Goal: Task Accomplishment & Management: Manage account settings

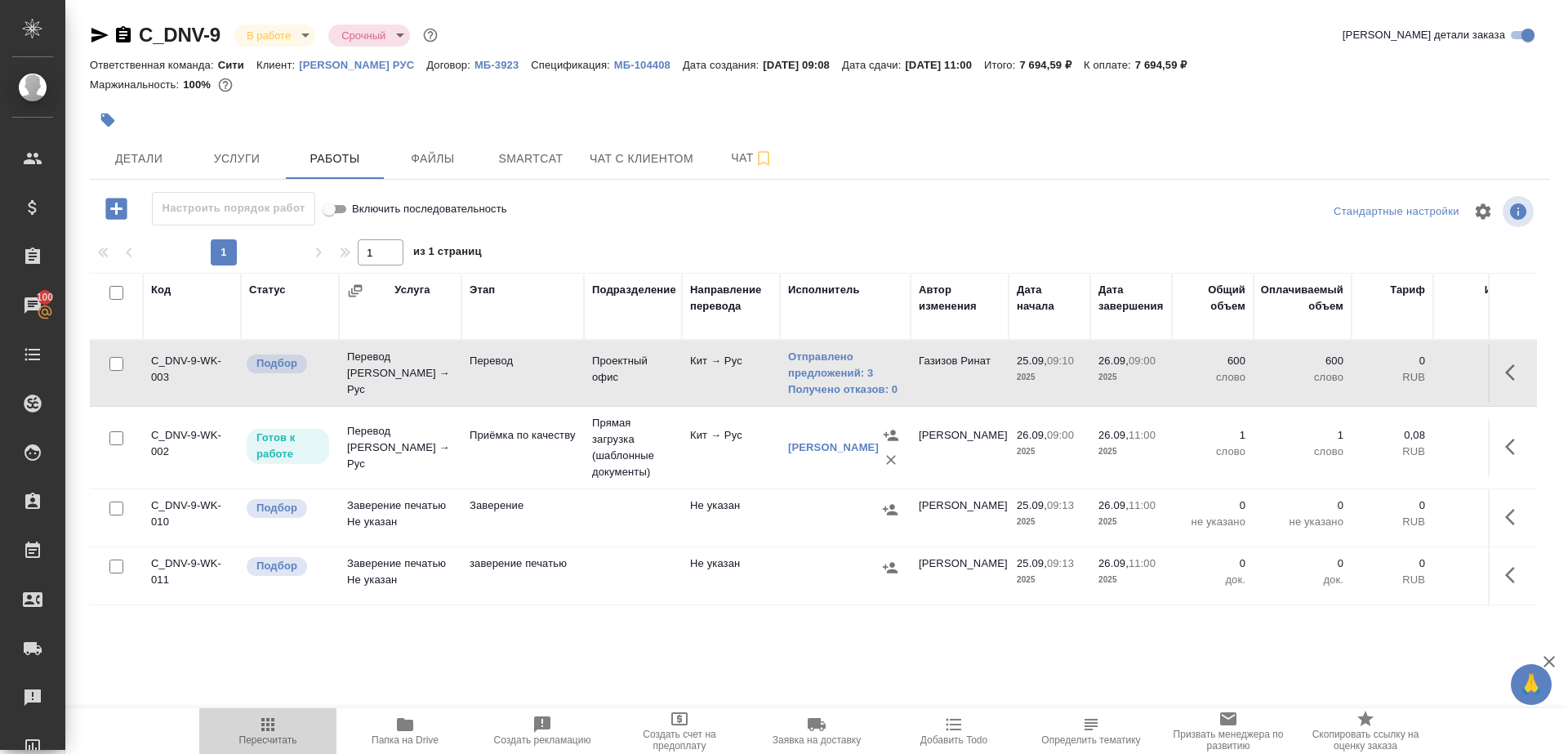
click at [262, 728] on icon "button" at bounding box center [267, 724] width 13 height 13
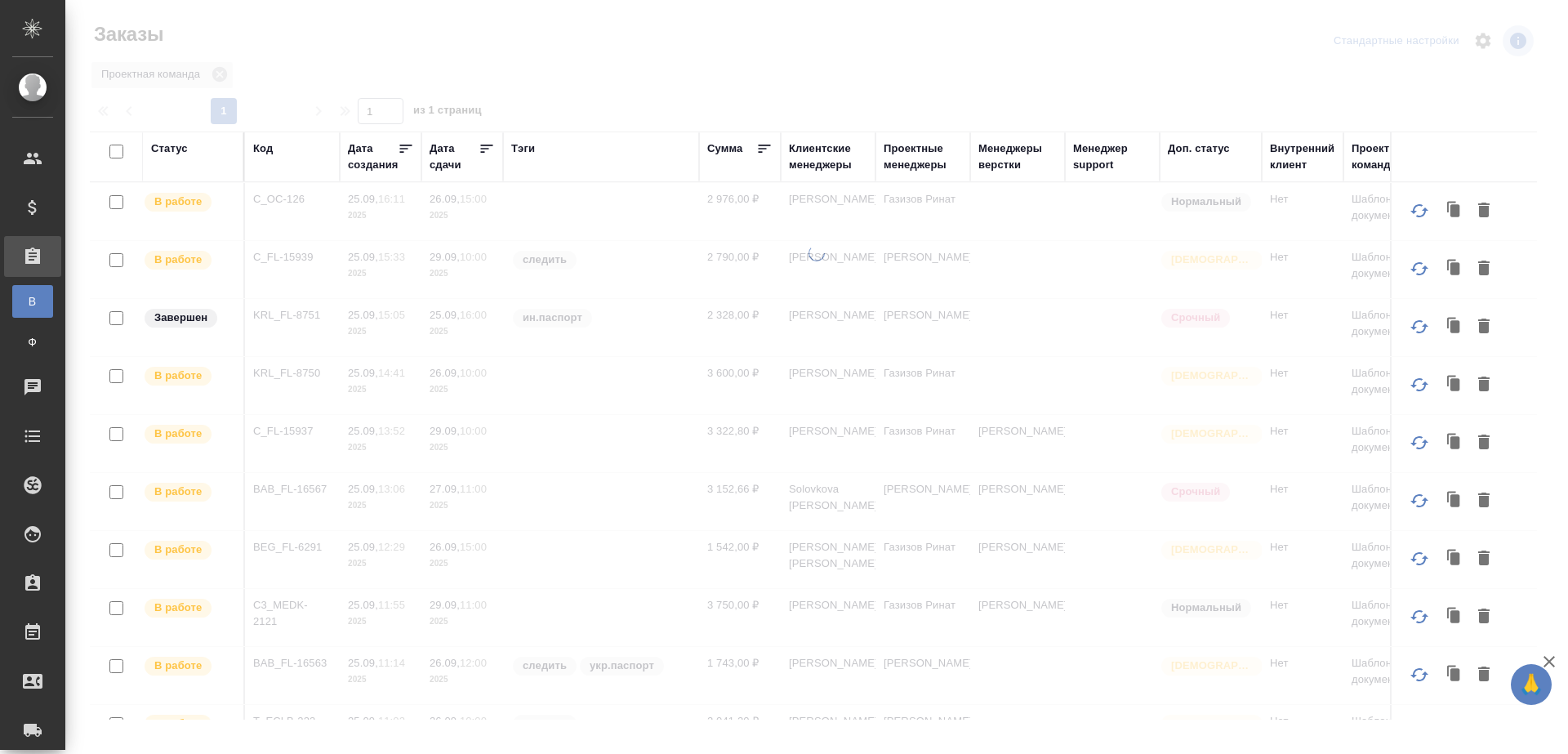
click at [518, 153] on div "Тэги" at bounding box center [523, 148] width 24 height 17
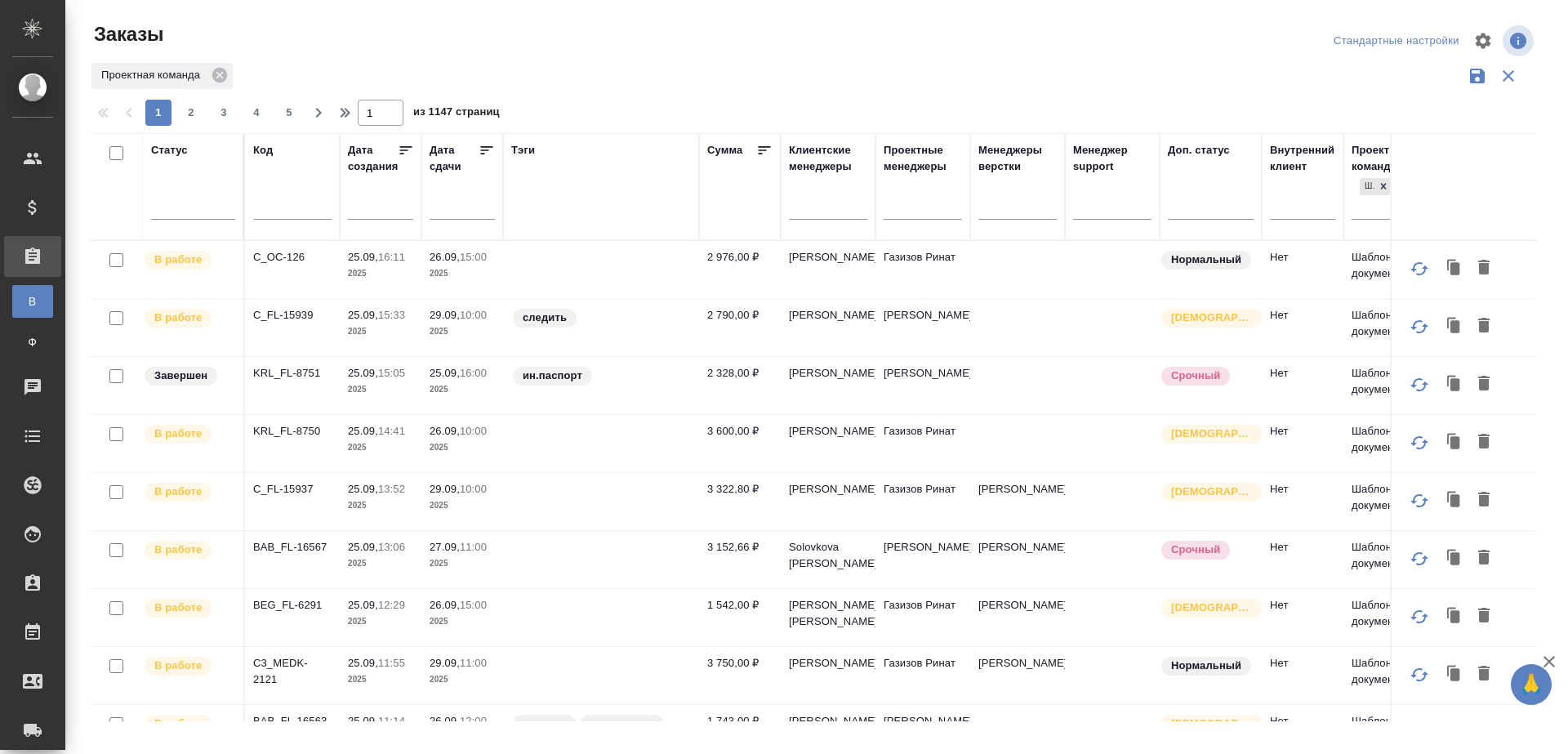
click at [296, 193] on div at bounding box center [292, 210] width 79 height 40
click at [297, 201] on input "text" at bounding box center [292, 208] width 79 height 20
paste input "D_FL-27011"
type input "D_FL-27011"
click at [577, 88] on div "Проектная команда" at bounding box center [813, 76] width 1447 height 31
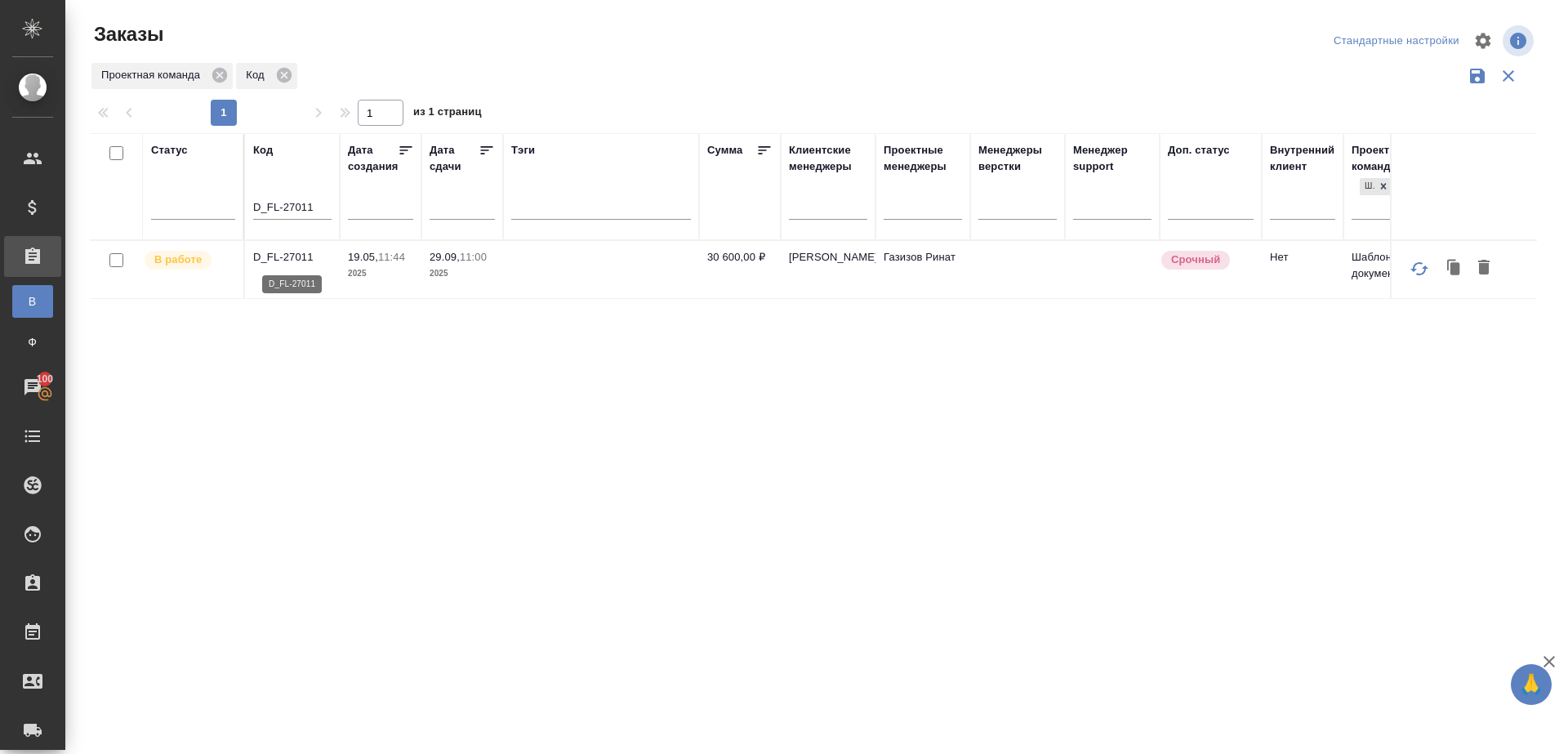
click at [277, 255] on p "D_FL-27011" at bounding box center [292, 257] width 79 height 17
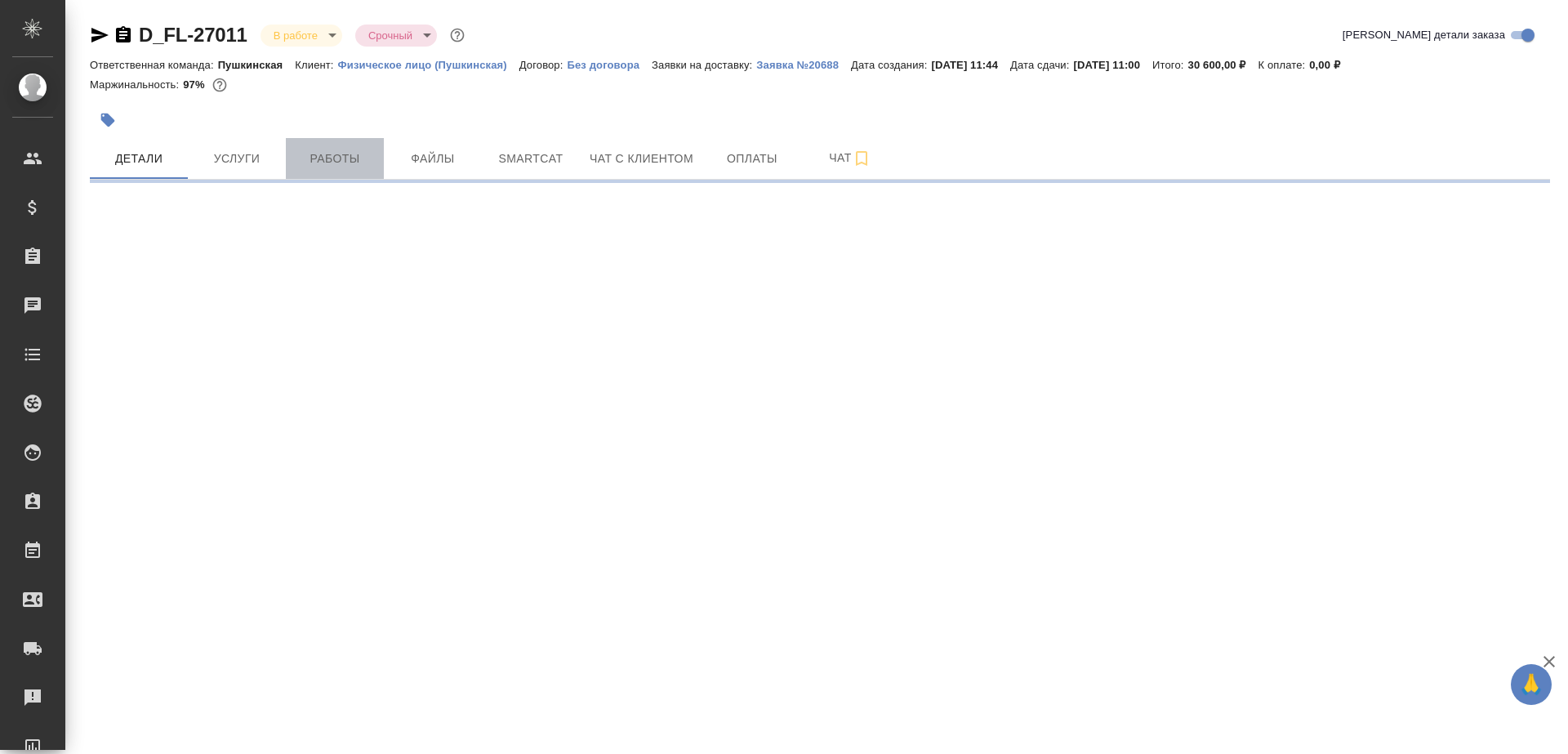
click at [373, 166] on span "Работы" at bounding box center [335, 158] width 79 height 20
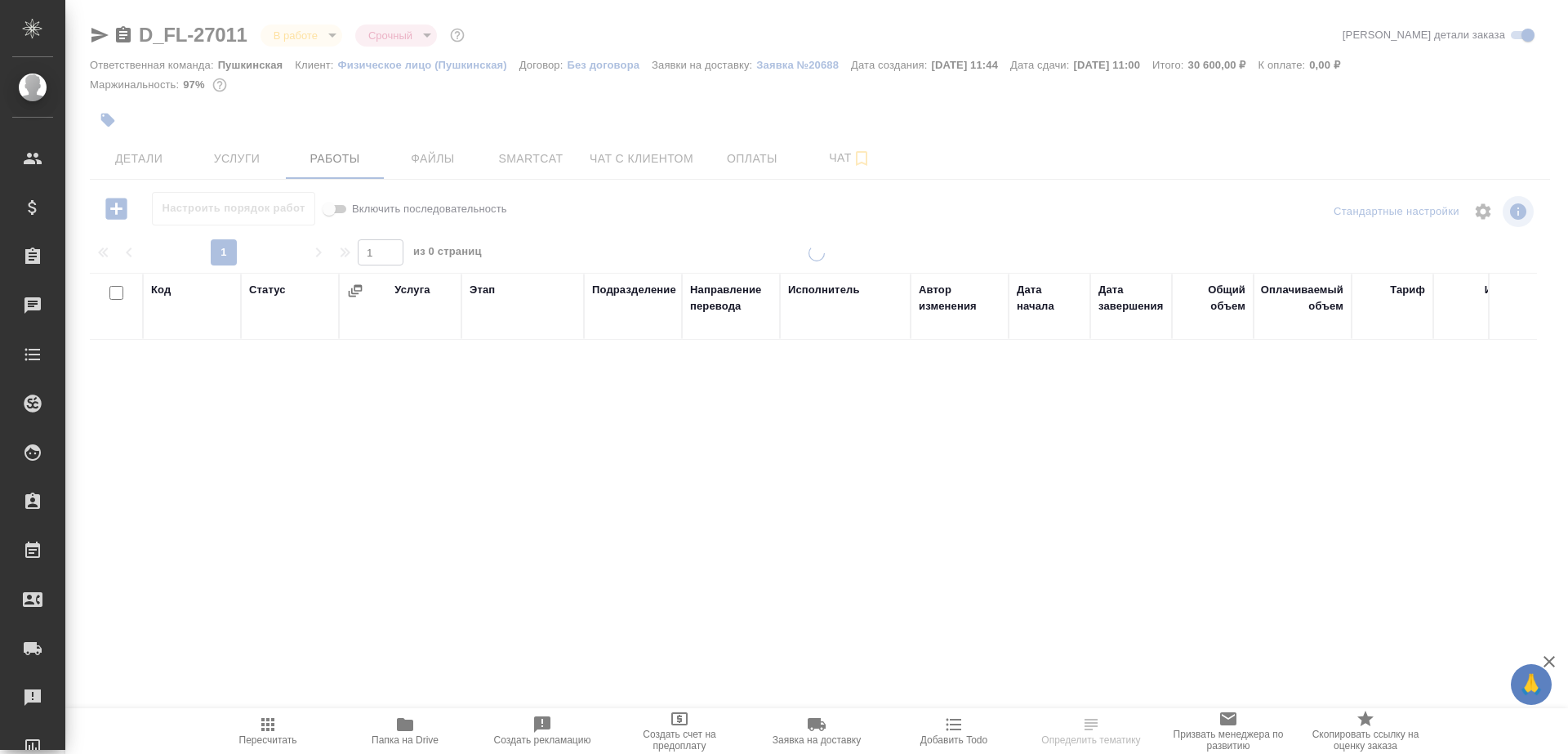
click at [587, 221] on div at bounding box center [820, 211] width 487 height 39
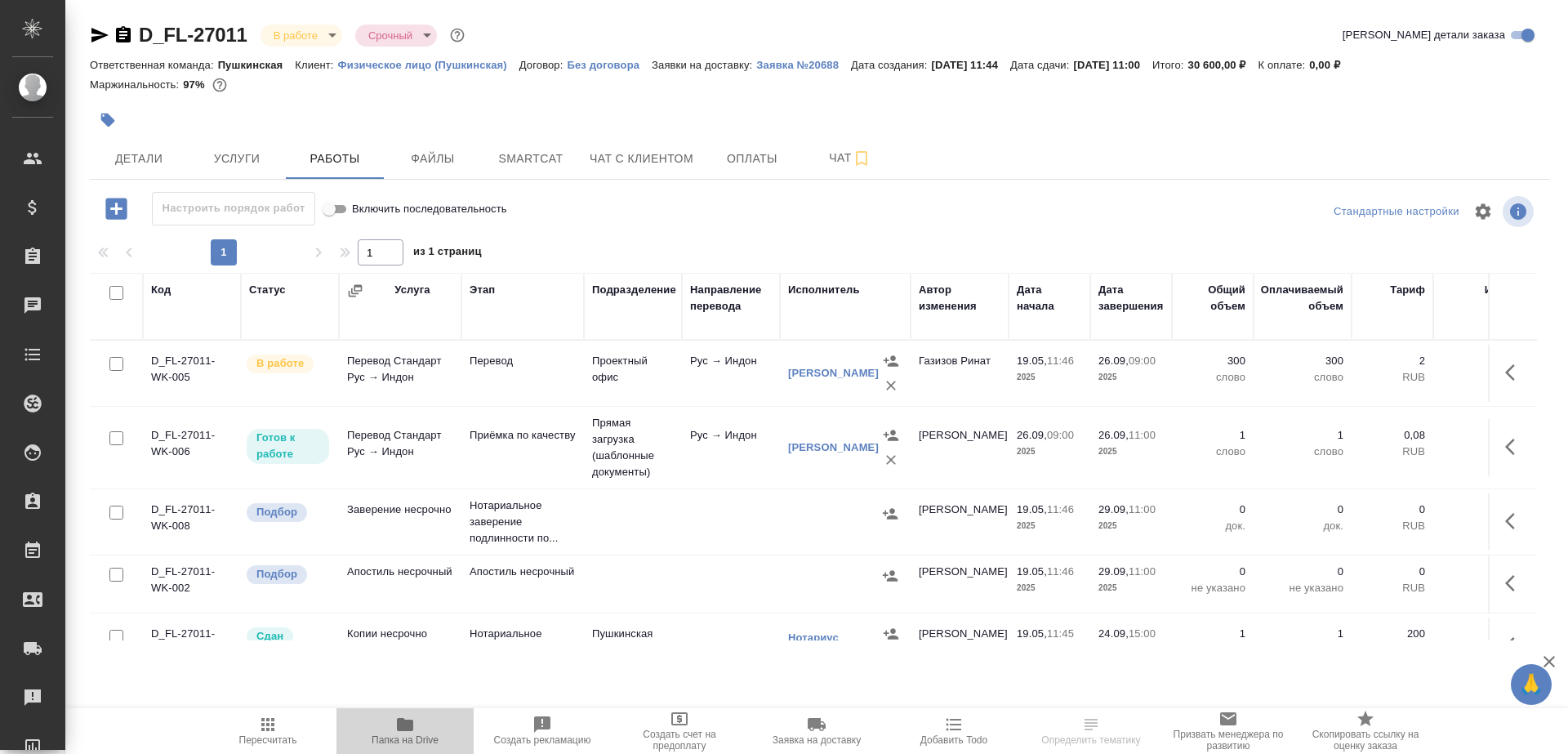
click at [418, 724] on span "Папка на Drive" at bounding box center [405, 730] width 118 height 31
click at [1510, 369] on icon "button" at bounding box center [1515, 373] width 19 height 19
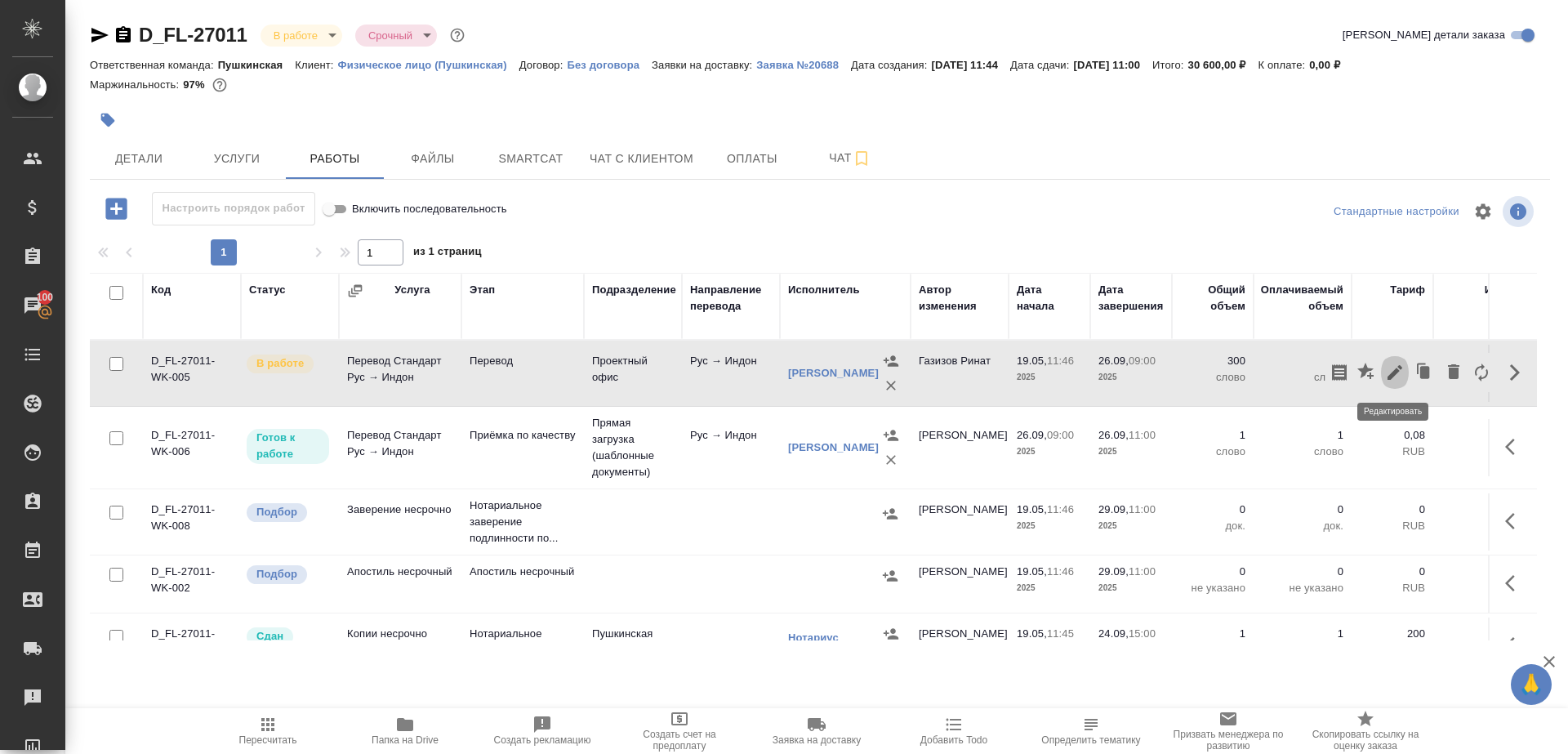
click at [1395, 366] on icon "button" at bounding box center [1394, 373] width 19 height 19
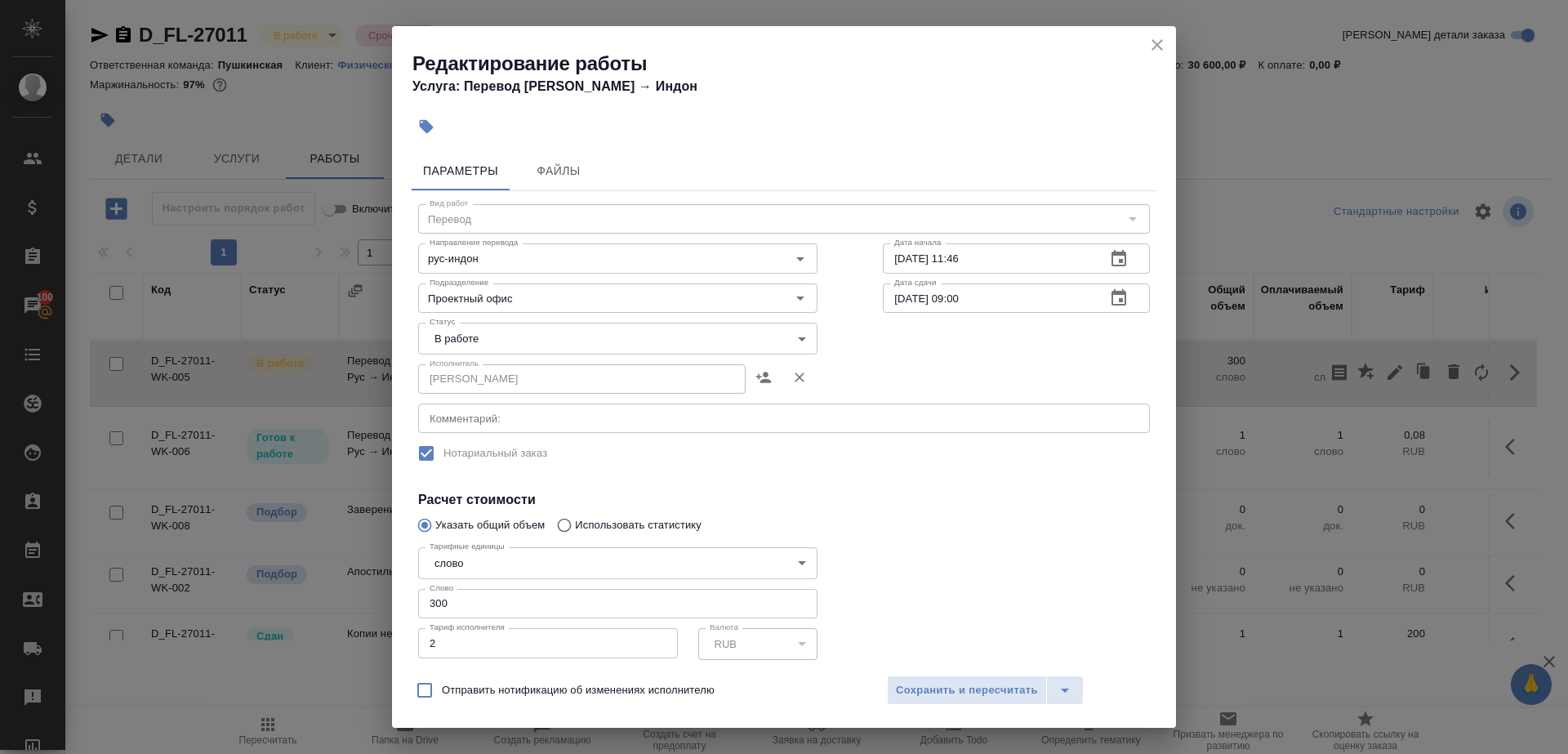
click at [552, 342] on body "🙏 .cls-1 fill:#fff; AWATERA Gazizov Rinat Клиенты Спецификации Заказы 100 Чаты …" at bounding box center [784, 377] width 1568 height 754
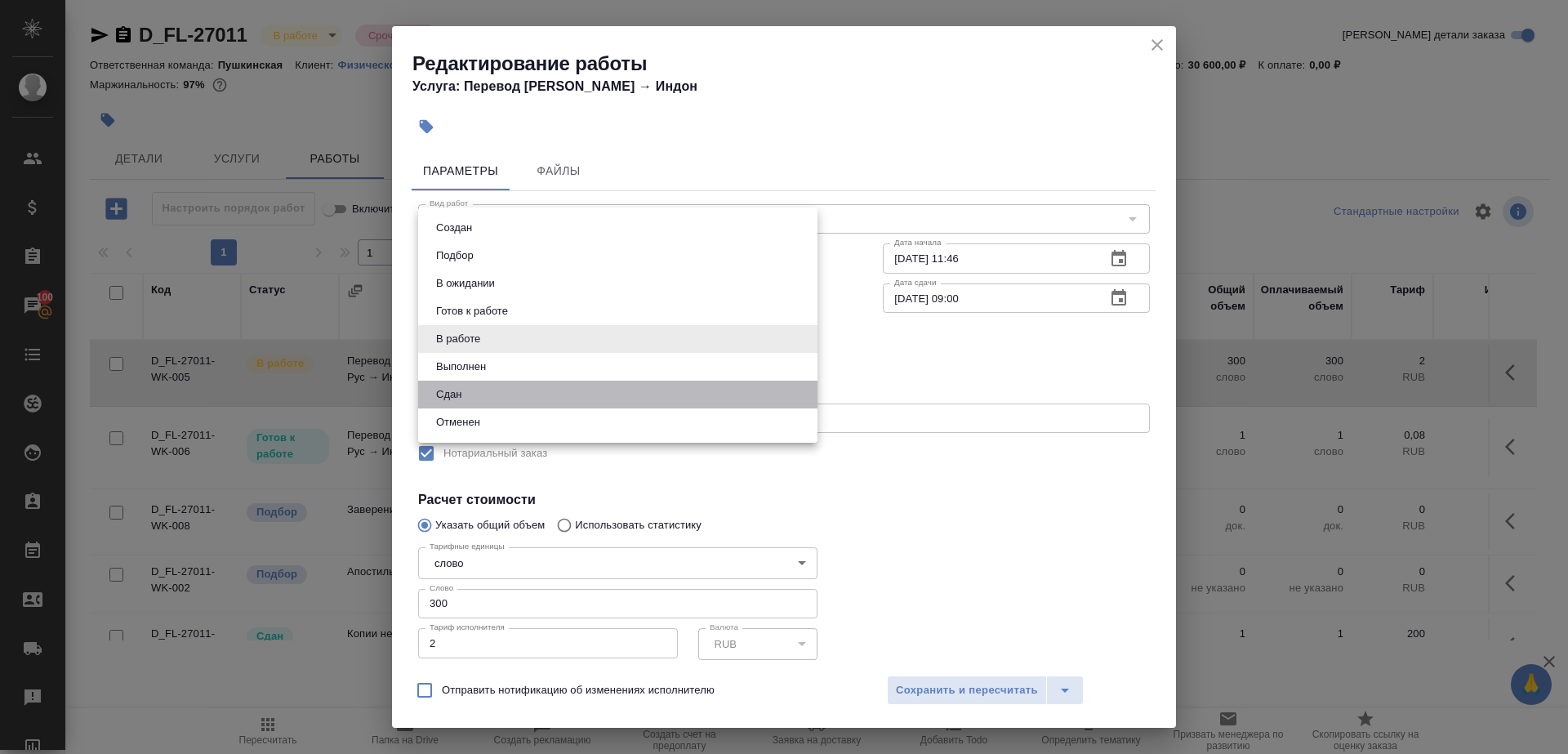
click at [474, 394] on li "Сдан" at bounding box center [618, 394] width 400 height 28
type input "closed"
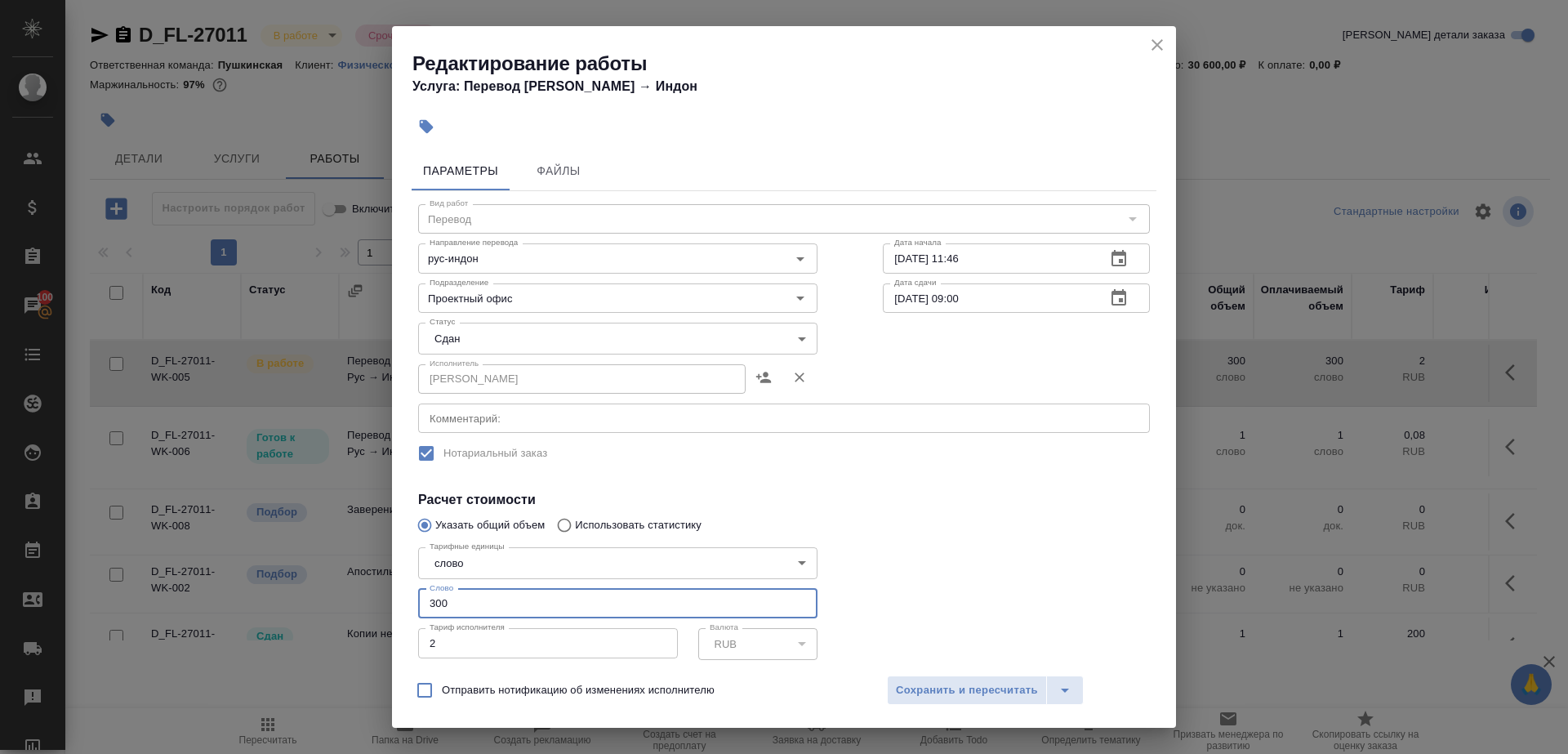
drag, startPoint x: 462, startPoint y: 607, endPoint x: 362, endPoint y: 600, distance: 100.2
click at [362, 601] on div "Редактирование работы Услуга: Перевод Стандарт Рус → Индон Параметры Файлы Вид …" at bounding box center [784, 377] width 1568 height 754
type input "735"
click at [956, 677] on button "Сохранить и пересчитать" at bounding box center [966, 690] width 160 height 30
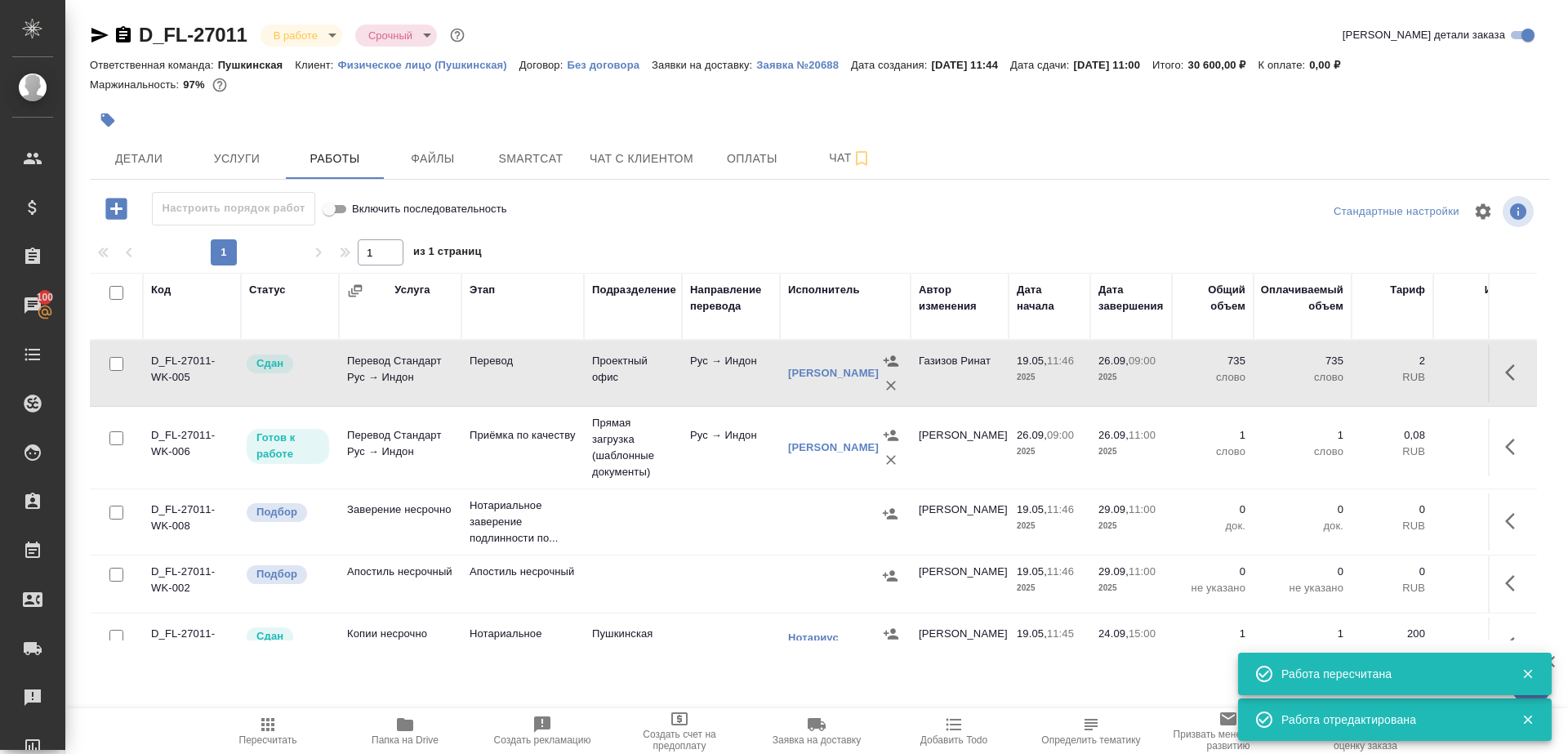
click at [279, 734] on span "Пересчитать" at bounding box center [268, 739] width 58 height 11
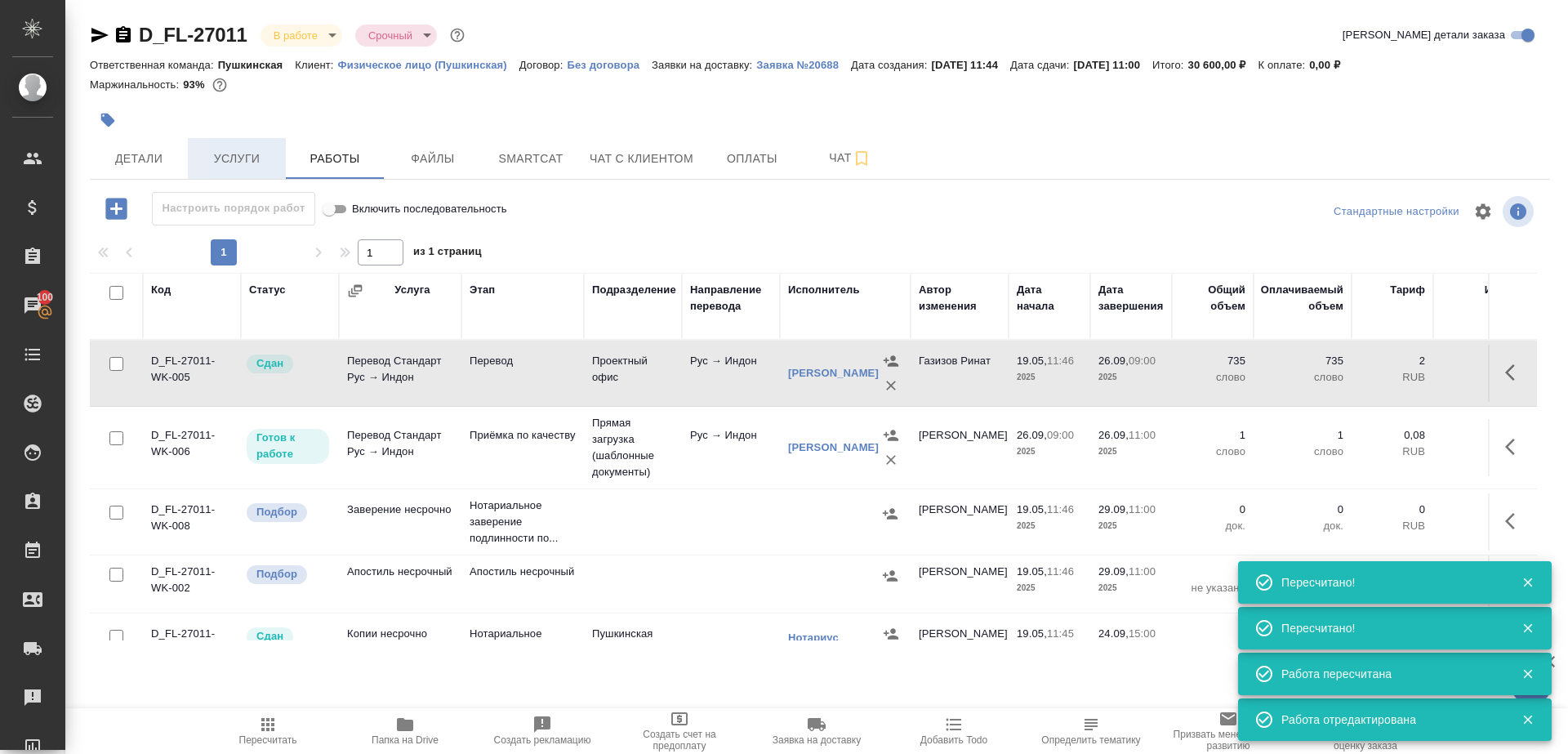
click at [244, 168] on span "Услуги" at bounding box center [236, 158] width 79 height 20
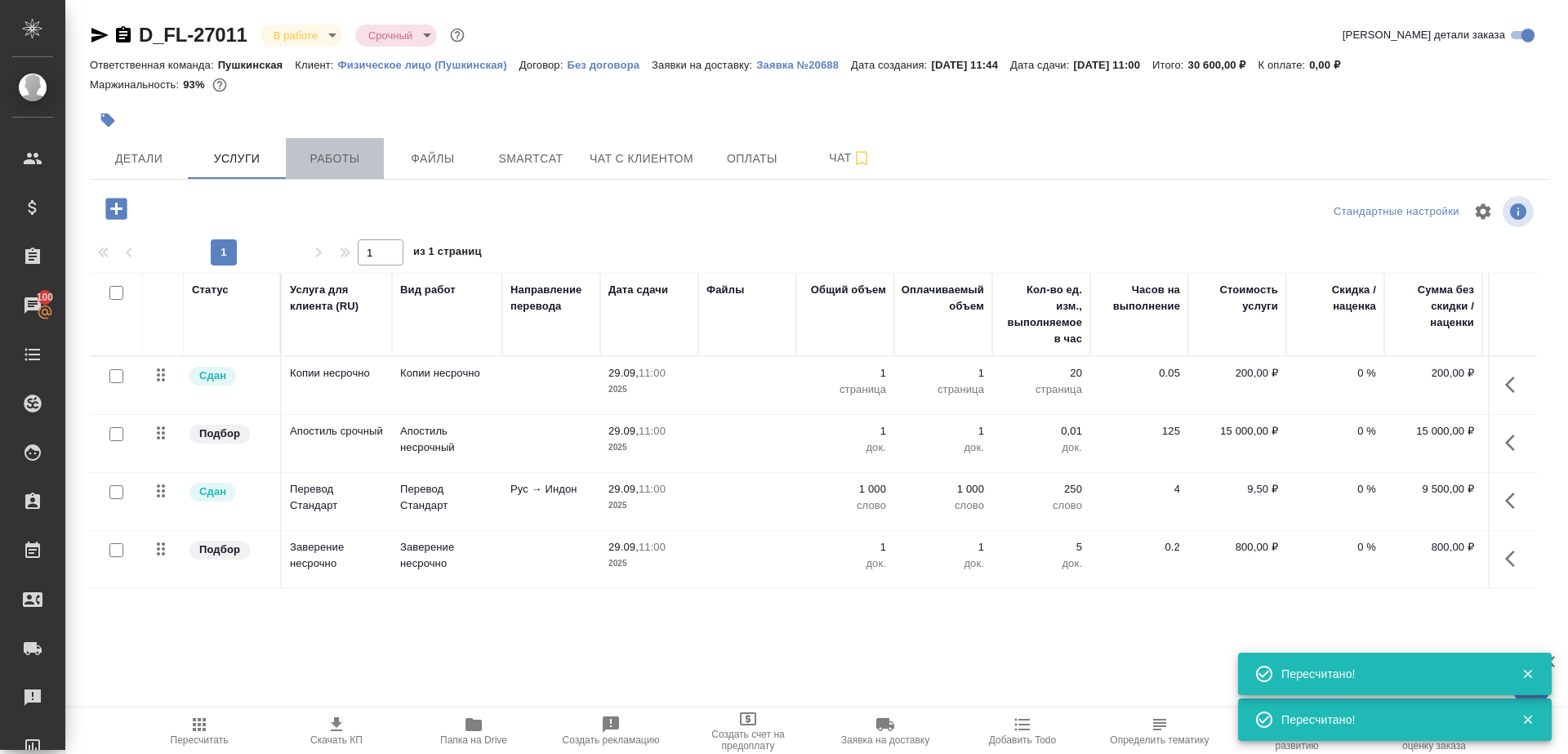
click at [339, 159] on span "Работы" at bounding box center [335, 158] width 79 height 20
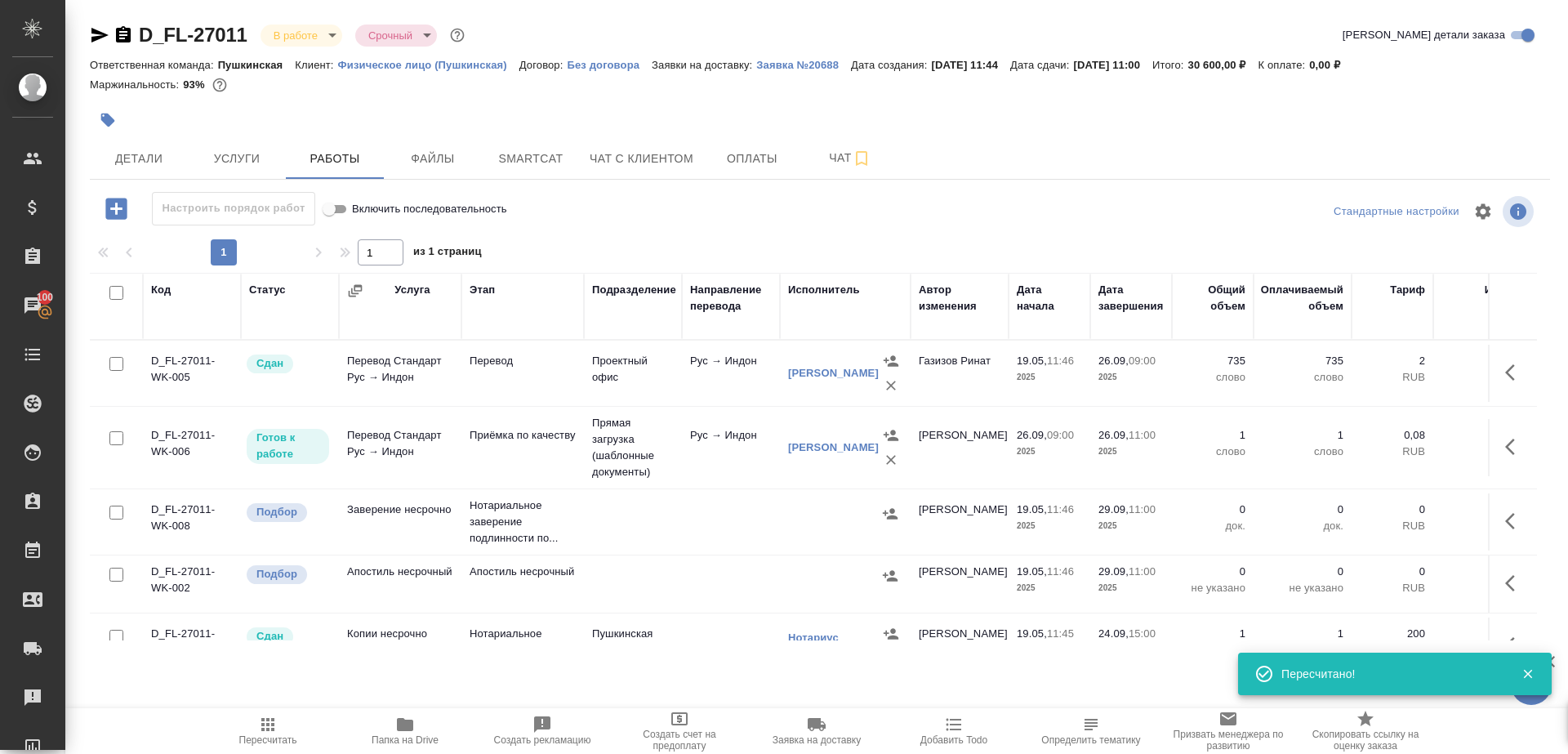
click at [251, 737] on span "Пересчитать" at bounding box center [268, 739] width 58 height 11
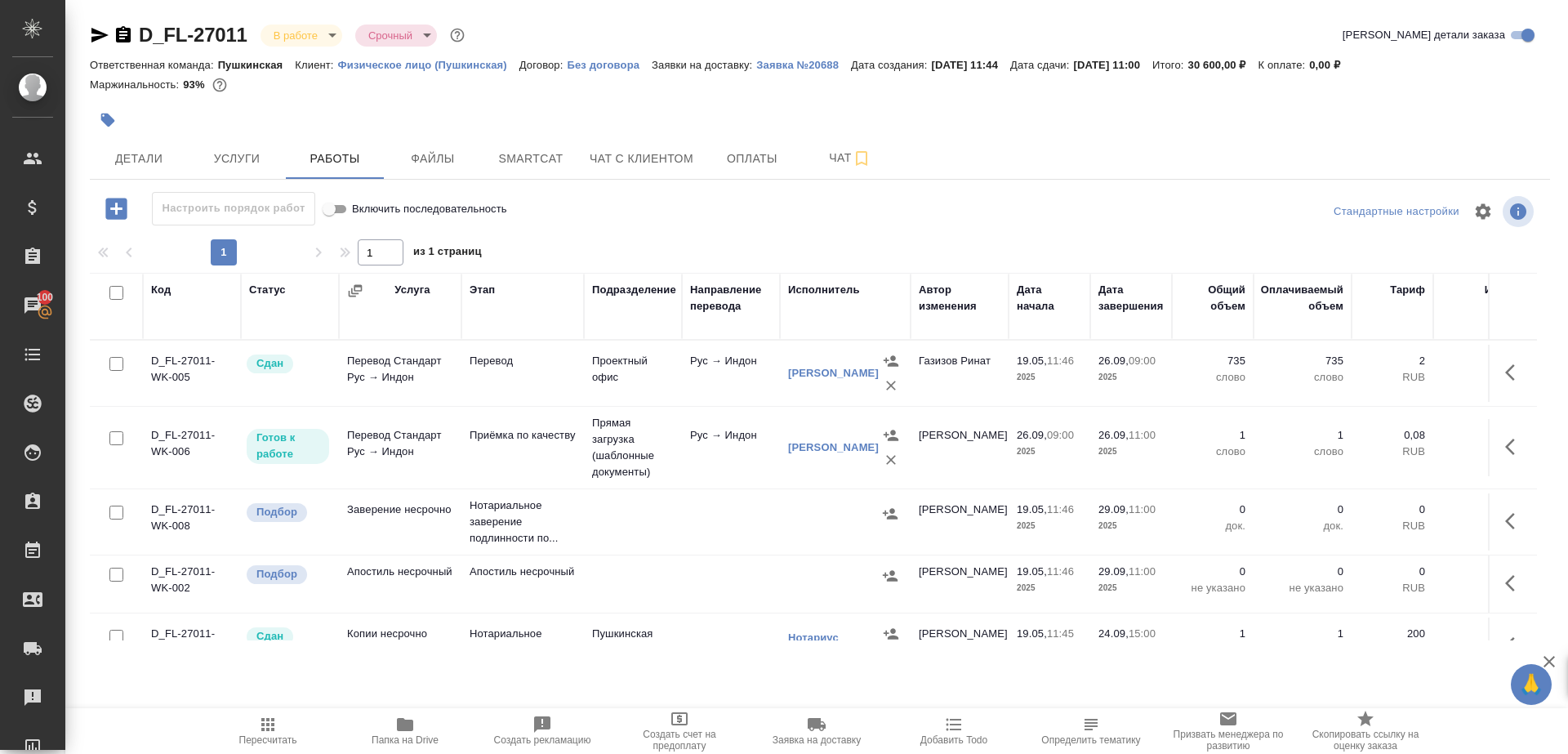
click at [251, 737] on span "Пересчитать" at bounding box center [268, 739] width 58 height 11
